Goal: Task Accomplishment & Management: Manage account settings

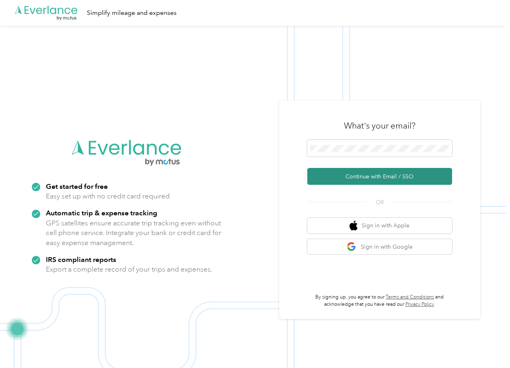
click at [366, 173] on button "Continue with Email / SSO" at bounding box center [379, 176] width 145 height 17
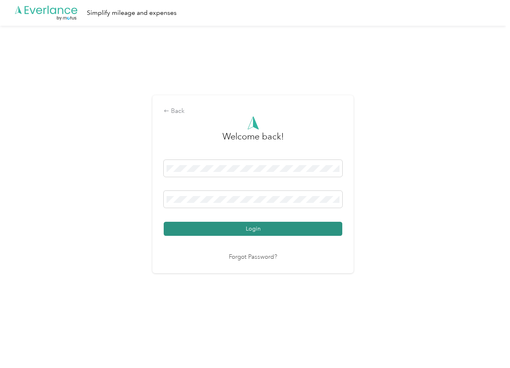
click at [245, 226] on button "Login" at bounding box center [253, 229] width 179 height 14
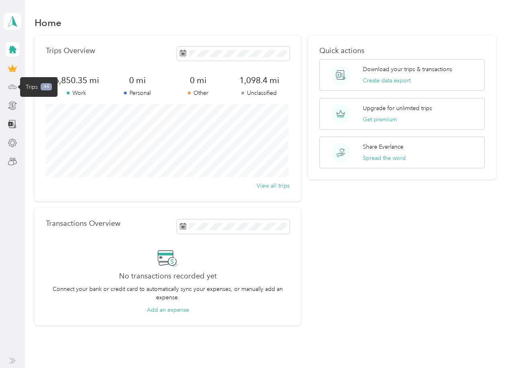
click at [15, 88] on circle at bounding box center [15, 89] width 2 height 2
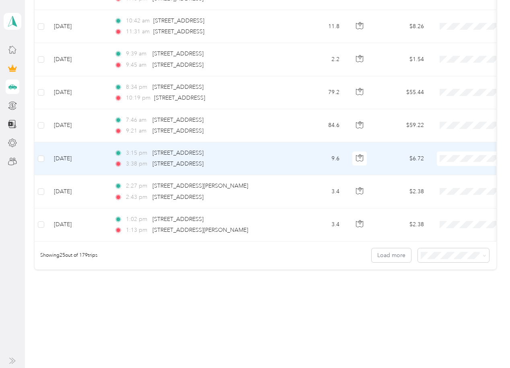
scroll to position [814, 0]
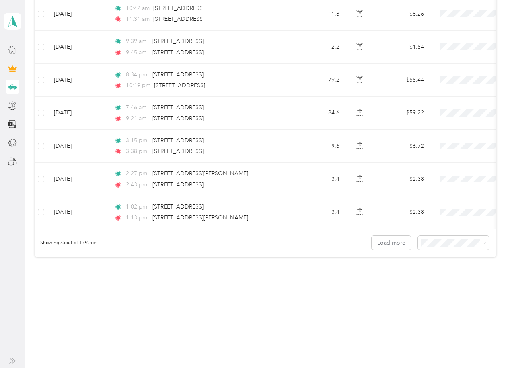
click at [442, 283] on span "100 per load" at bounding box center [438, 285] width 33 height 7
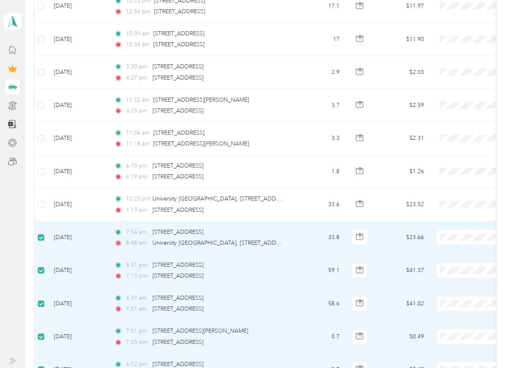
scroll to position [1014, 0]
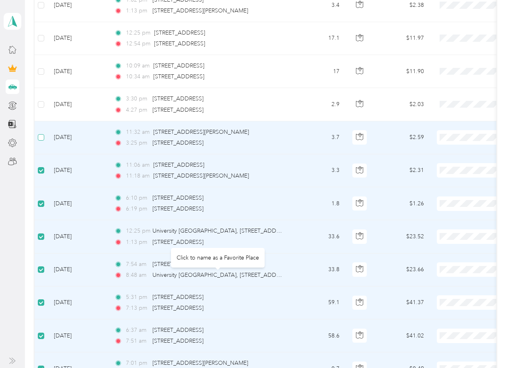
click at [40, 134] on label at bounding box center [41, 137] width 6 height 9
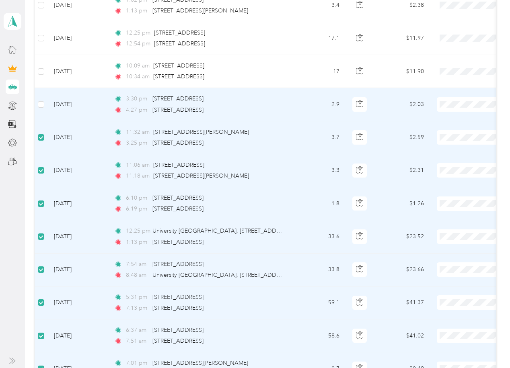
click at [42, 110] on td at bounding box center [41, 104] width 13 height 33
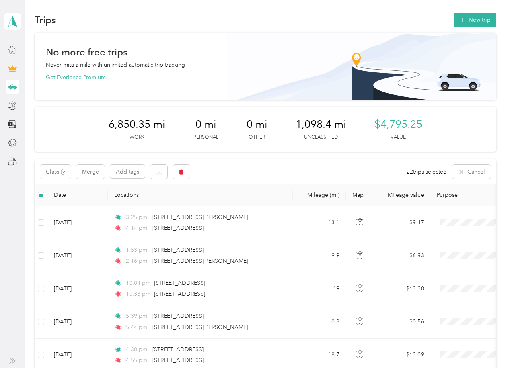
scroll to position [0, 0]
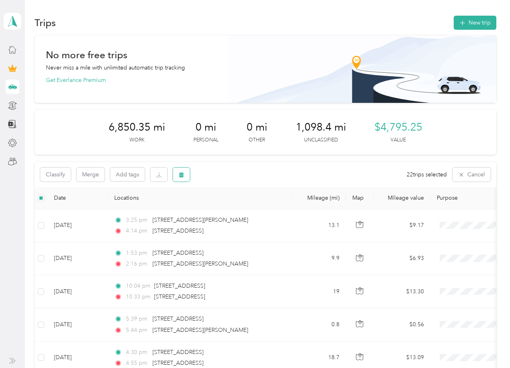
click at [181, 177] on icon "button" at bounding box center [181, 174] width 5 height 5
click at [243, 207] on button "Yes" at bounding box center [243, 208] width 16 height 13
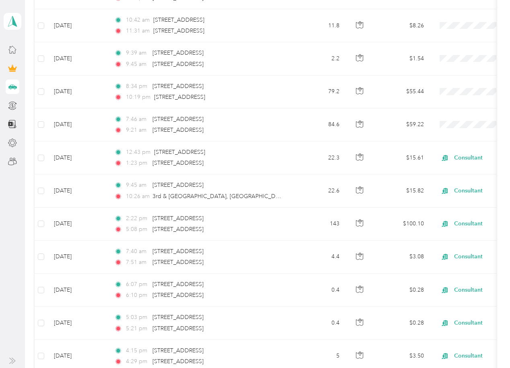
scroll to position [804, 0]
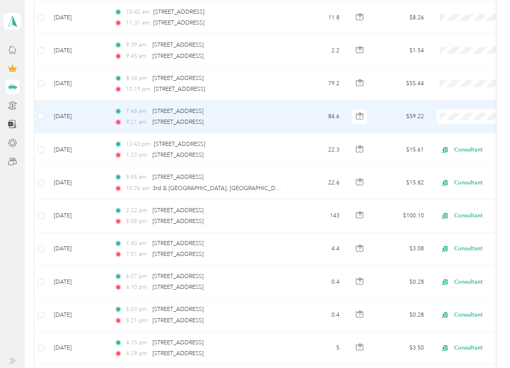
click at [454, 189] on span "Consultant" at bounding box center [467, 188] width 74 height 8
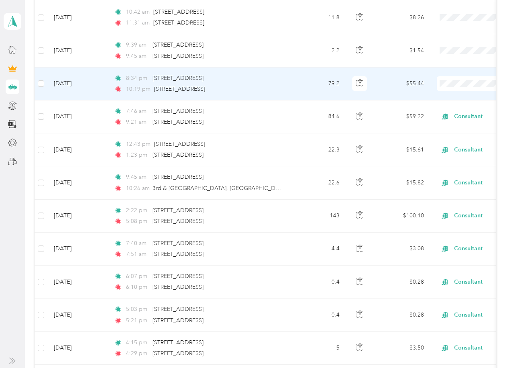
click at [463, 80] on span at bounding box center [487, 83] width 100 height 14
click at [448, 155] on span "Consultant" at bounding box center [467, 155] width 74 height 8
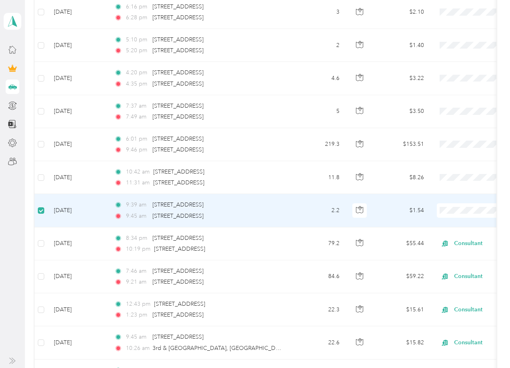
scroll to position [643, 0]
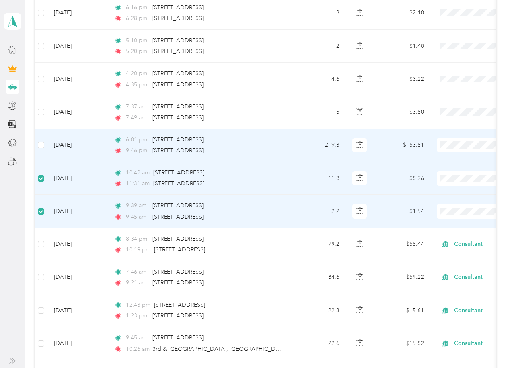
click at [446, 216] on span "Consultant" at bounding box center [467, 216] width 74 height 8
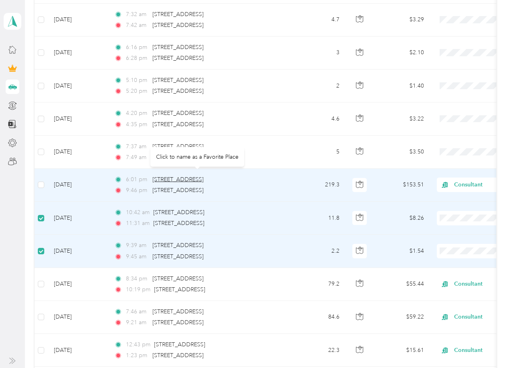
scroll to position [603, 0]
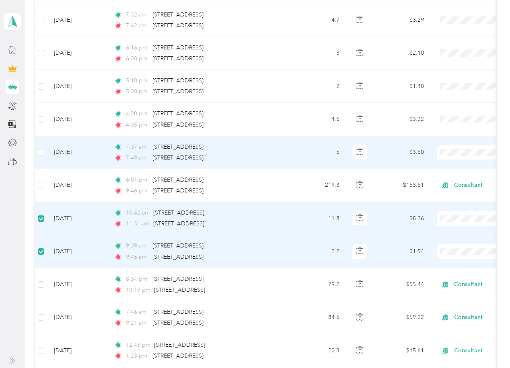
click at [447, 221] on span "Consultant" at bounding box center [467, 224] width 74 height 8
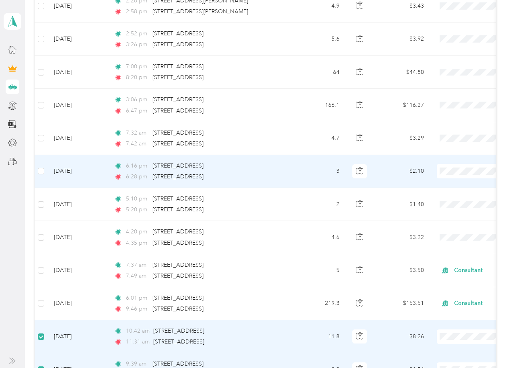
scroll to position [482, 0]
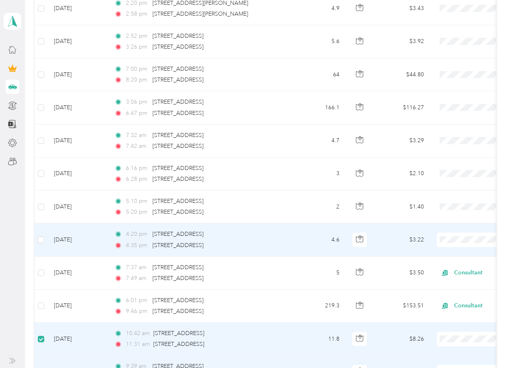
click at [442, 311] on span "Consultant" at bounding box center [467, 311] width 74 height 8
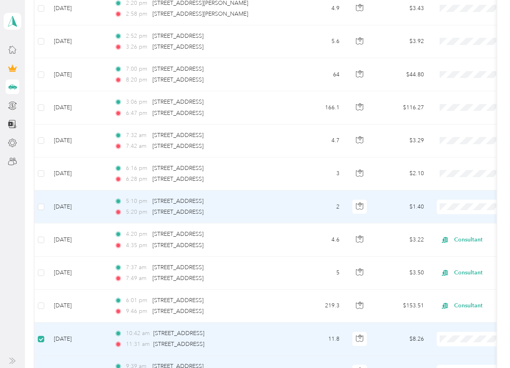
click at [442, 280] on li "Consultant" at bounding box center [460, 279] width 100 height 14
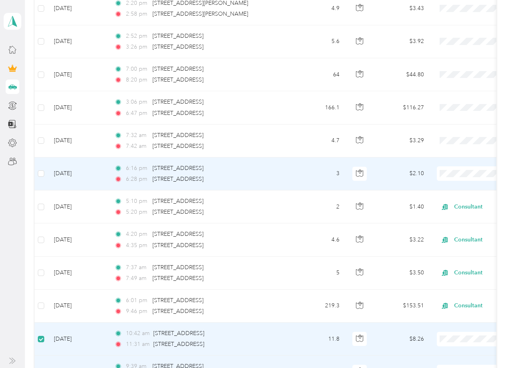
click at [444, 245] on span "Consultant" at bounding box center [467, 245] width 74 height 8
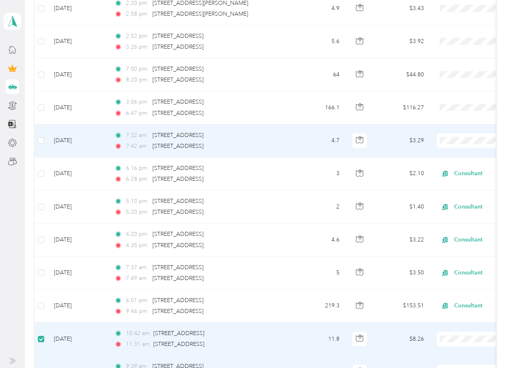
click at [452, 212] on span "Consultant" at bounding box center [467, 212] width 74 height 8
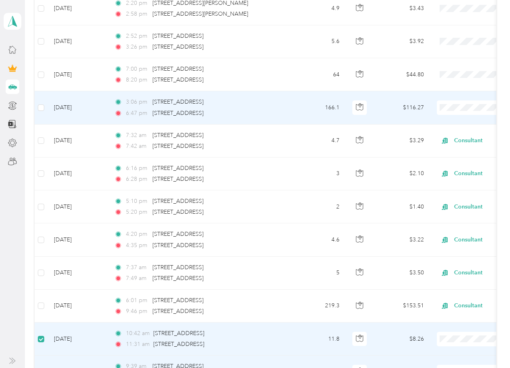
click at [451, 178] on span "Consultant" at bounding box center [467, 179] width 74 height 8
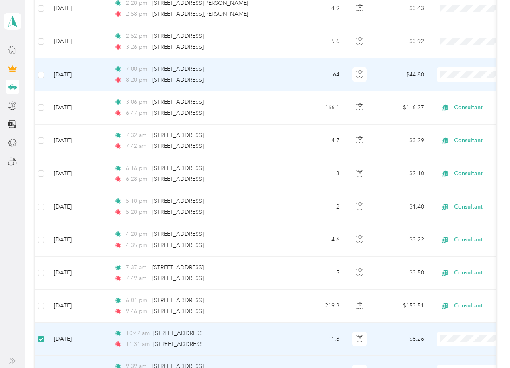
click at [445, 148] on li "Consultant" at bounding box center [460, 146] width 100 height 14
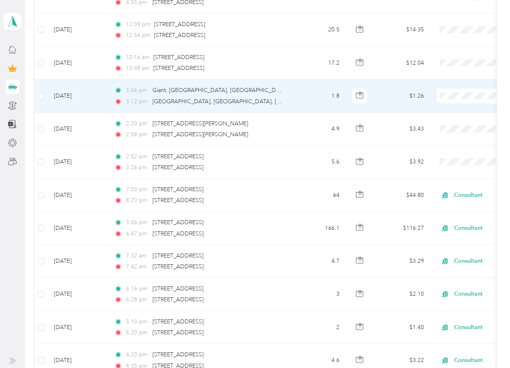
scroll to position [321, 0]
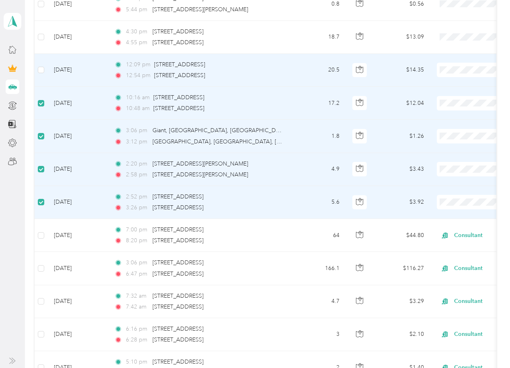
click at [35, 71] on td at bounding box center [41, 70] width 13 height 33
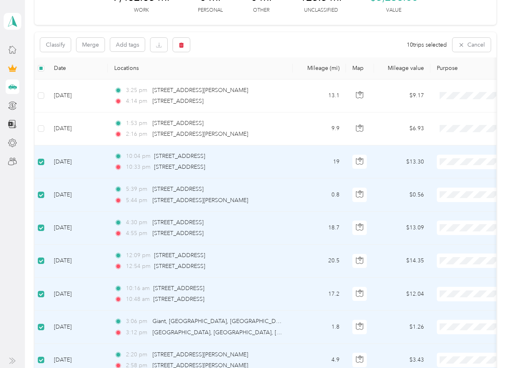
scroll to position [120, 0]
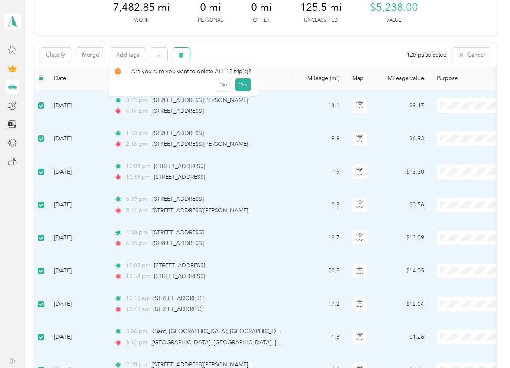
click at [181, 52] on icon "button" at bounding box center [182, 55] width 6 height 6
click at [239, 89] on button "Yes" at bounding box center [243, 88] width 16 height 13
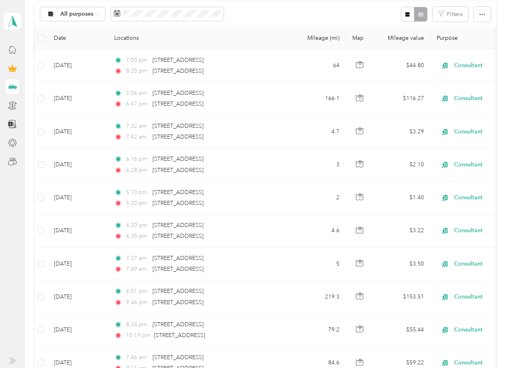
scroll to position [0, 0]
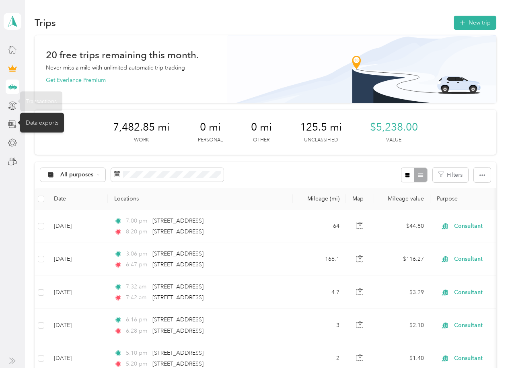
click at [12, 127] on icon at bounding box center [12, 124] width 9 height 9
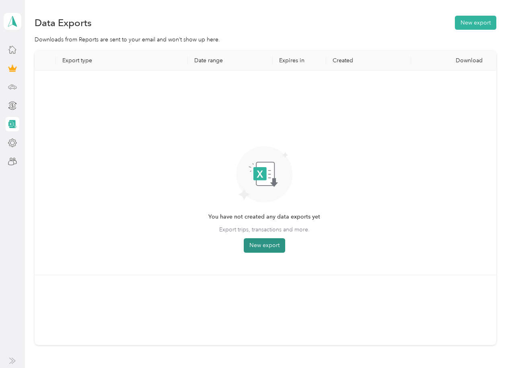
click at [269, 250] on button "New export" at bounding box center [264, 246] width 41 height 14
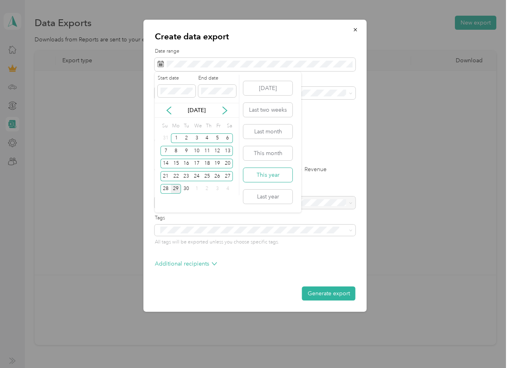
click at [274, 176] on button "This year" at bounding box center [267, 175] width 49 height 14
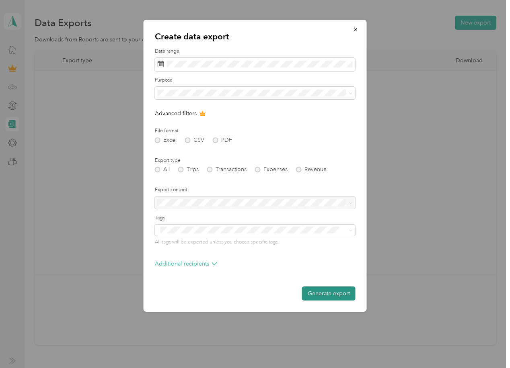
click at [330, 292] on button "Generate export" at bounding box center [328, 294] width 53 height 14
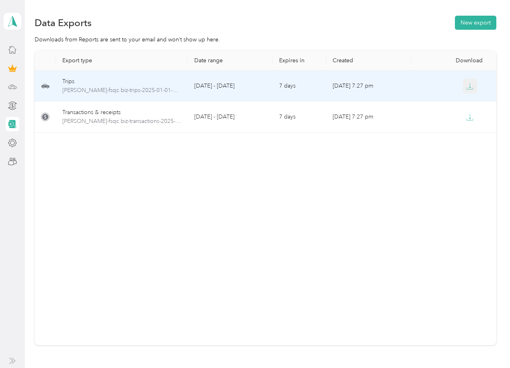
click at [470, 86] on icon "button" at bounding box center [469, 86] width 7 height 7
